Goal: Transaction & Acquisition: Book appointment/travel/reservation

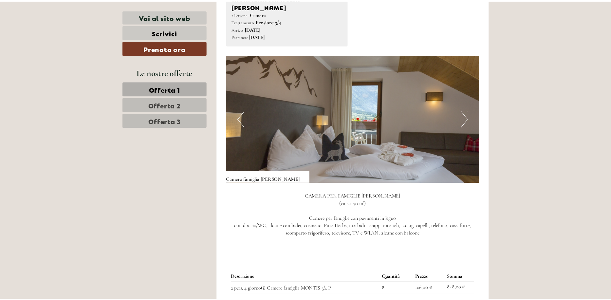
scroll to position [454, 0]
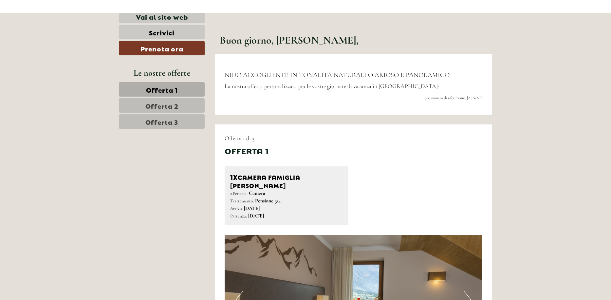
scroll to position [196, 0]
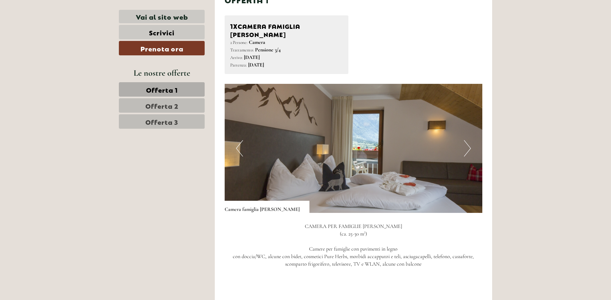
scroll to position [556, 0]
